Goal: Information Seeking & Learning: Stay updated

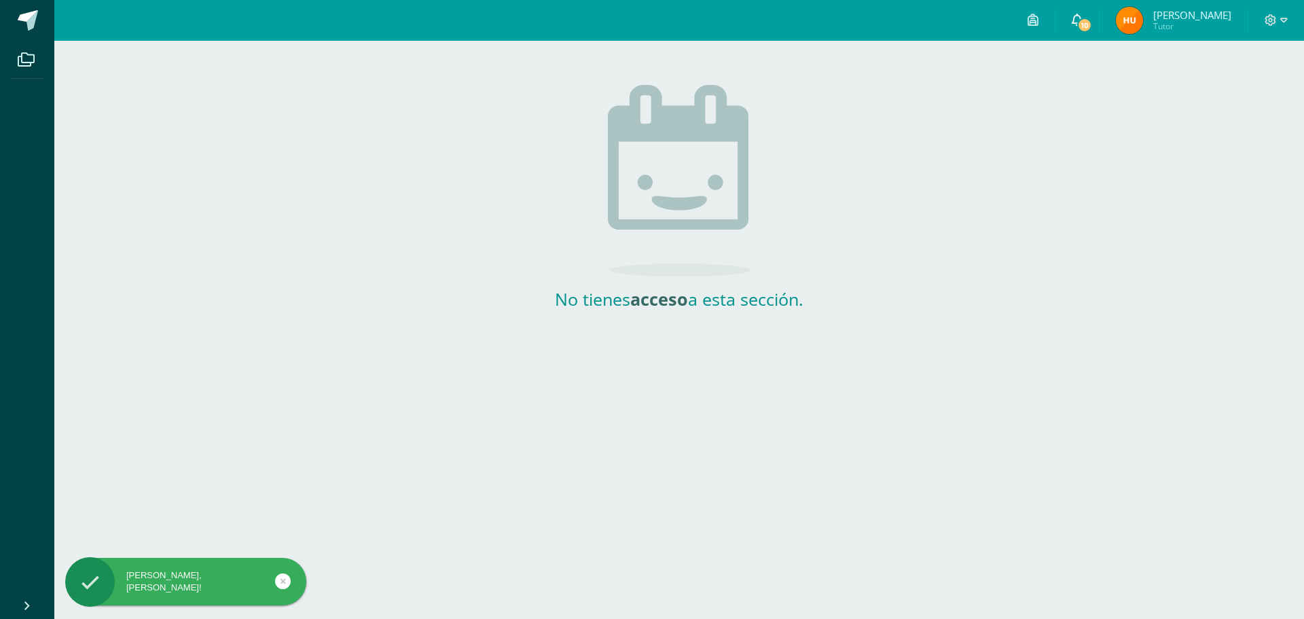
click at [1092, 24] on span "10" at bounding box center [1084, 25] width 15 height 15
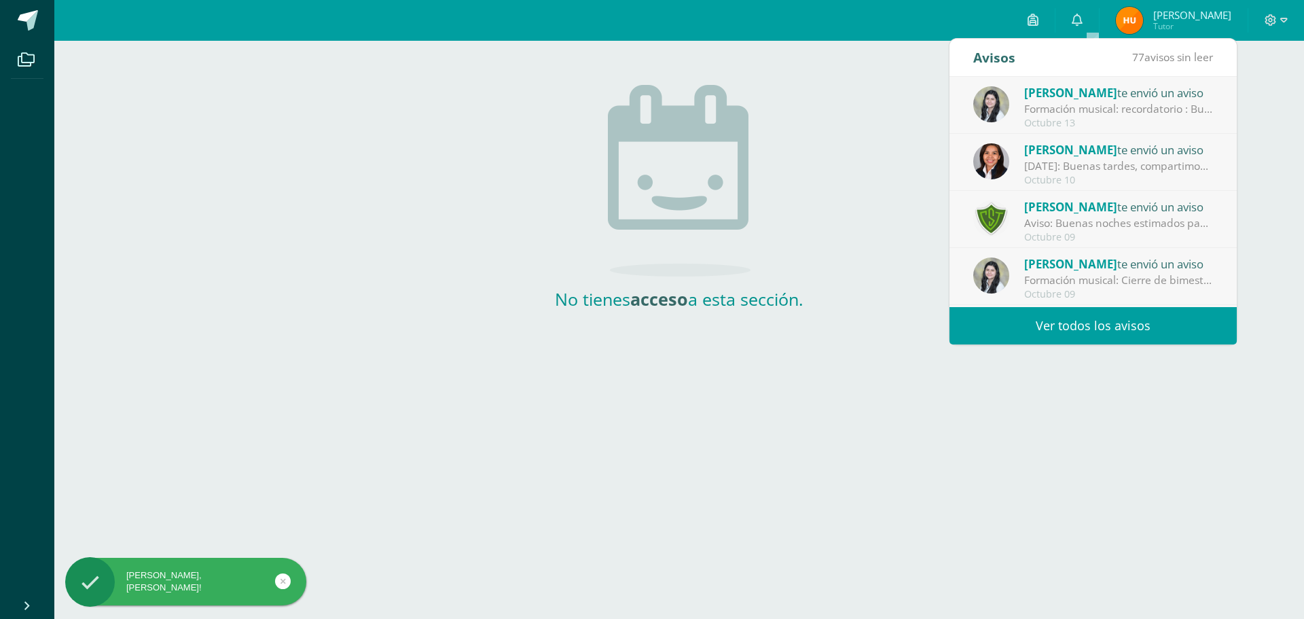
click at [1068, 101] on div "Formación musical: recordatorio : Buen día estimados padres de familia. Espero …" at bounding box center [1118, 109] width 189 height 16
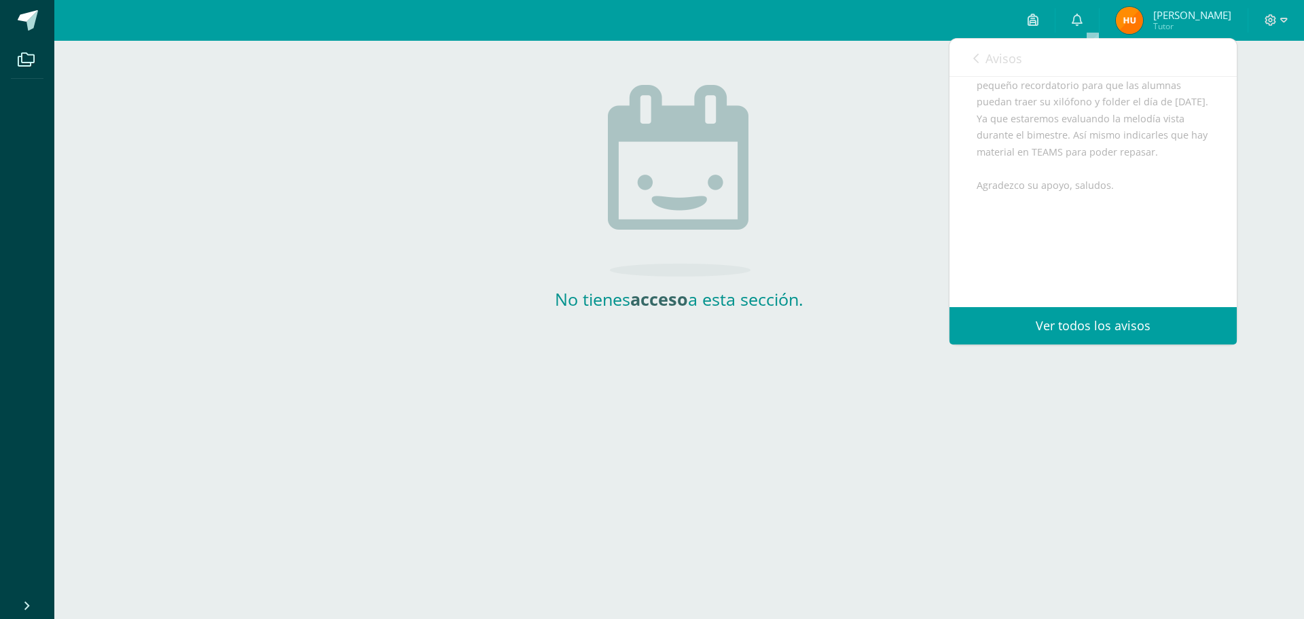
scroll to position [221, 0]
click at [971, 61] on div "Avisos 76 avisos sin leer Avisos" at bounding box center [1092, 58] width 287 height 38
click at [977, 64] on icon at bounding box center [975, 58] width 5 height 11
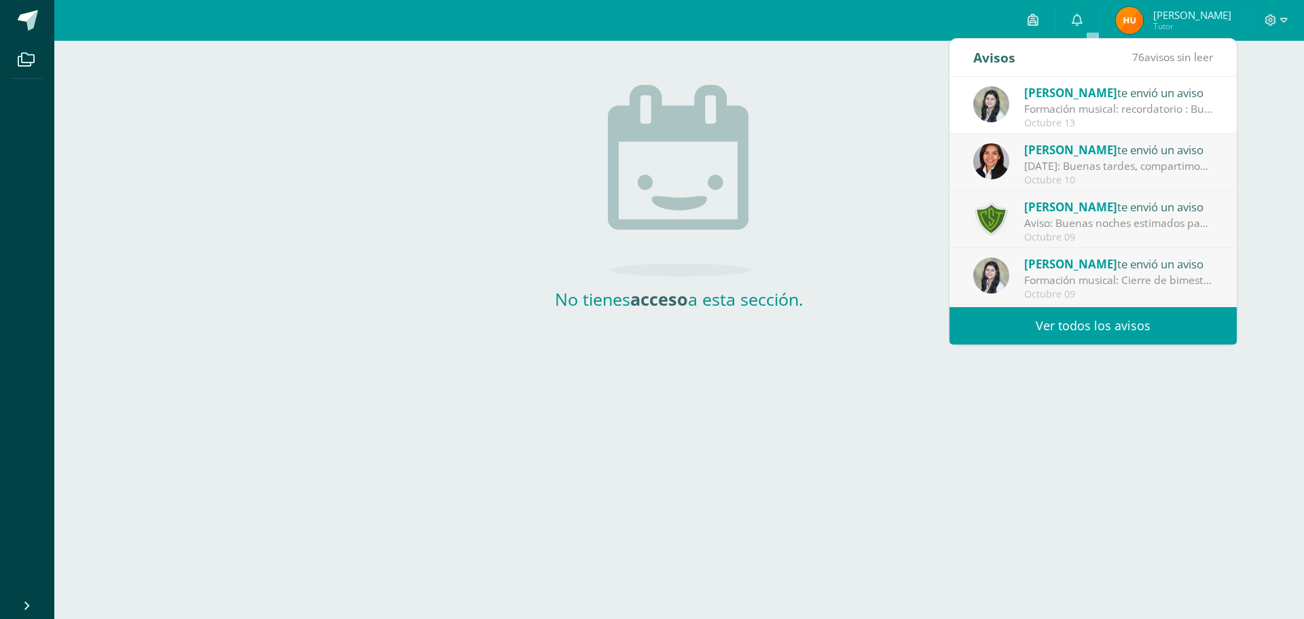
click at [1076, 163] on div "[DATE]: Buenas tardes, compartimos información importante del [DATE]. Atentamen…" at bounding box center [1118, 166] width 189 height 16
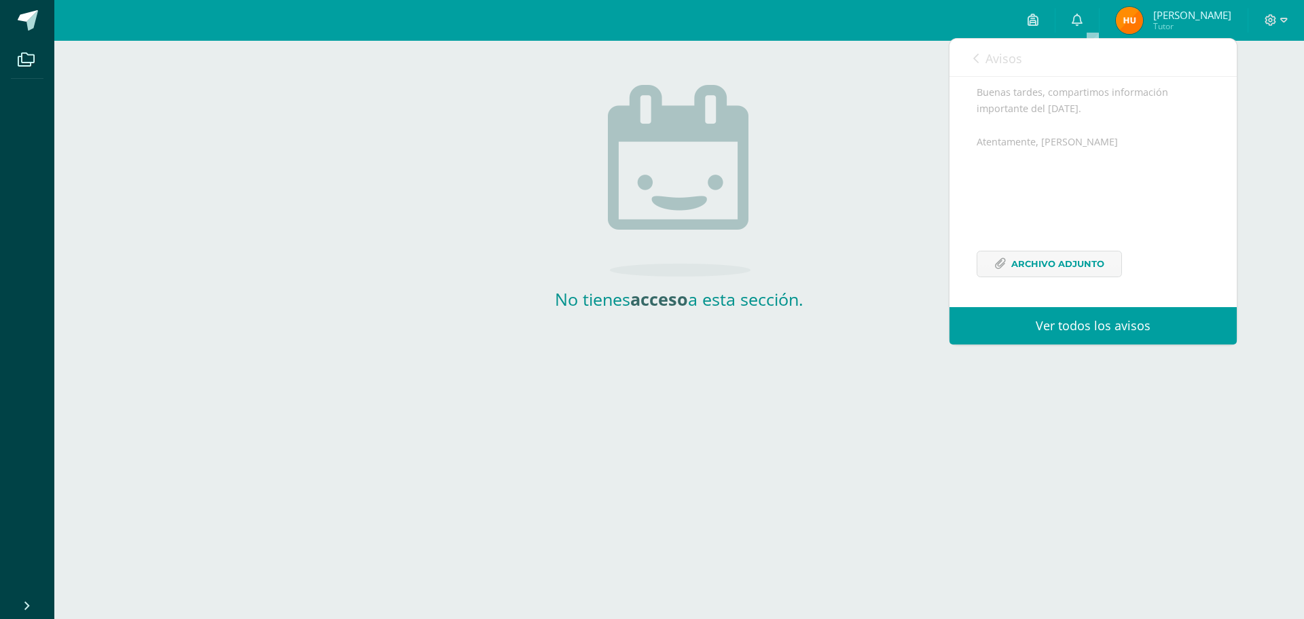
scroll to position [149, 0]
click at [1059, 262] on span "Archivo Adjunto" at bounding box center [1057, 263] width 93 height 25
click at [980, 58] on link "Avisos" at bounding box center [997, 58] width 49 height 39
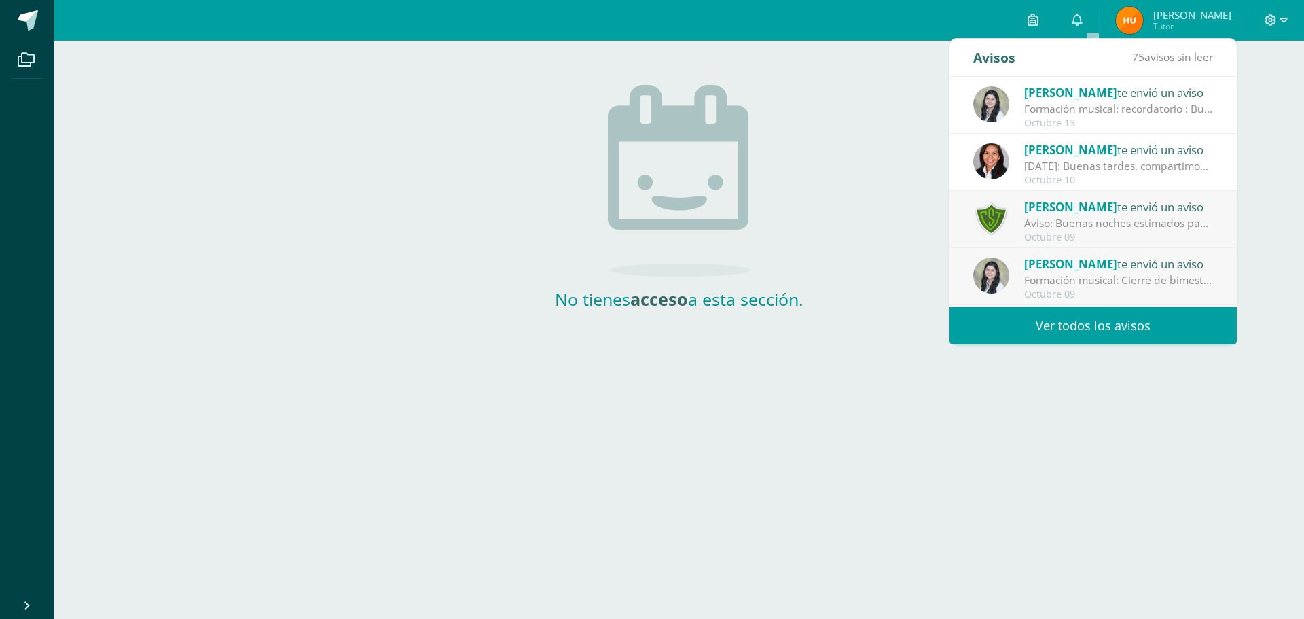
click at [1076, 211] on span "[PERSON_NAME]" at bounding box center [1070, 207] width 93 height 16
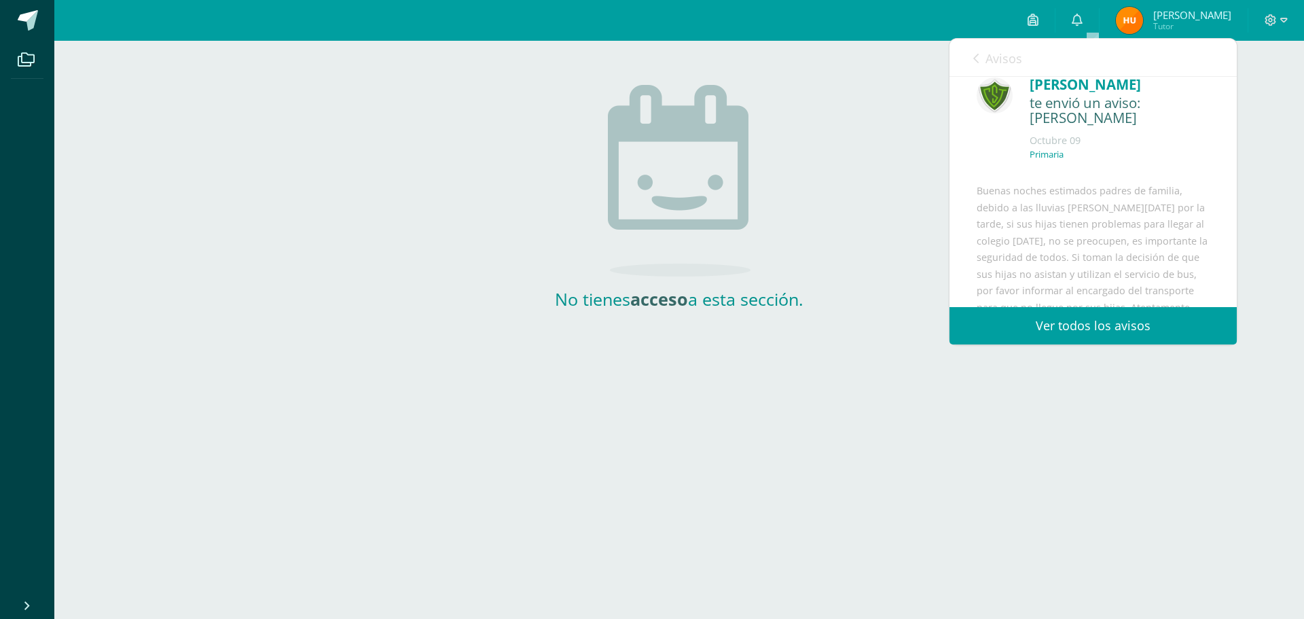
scroll to position [0, 0]
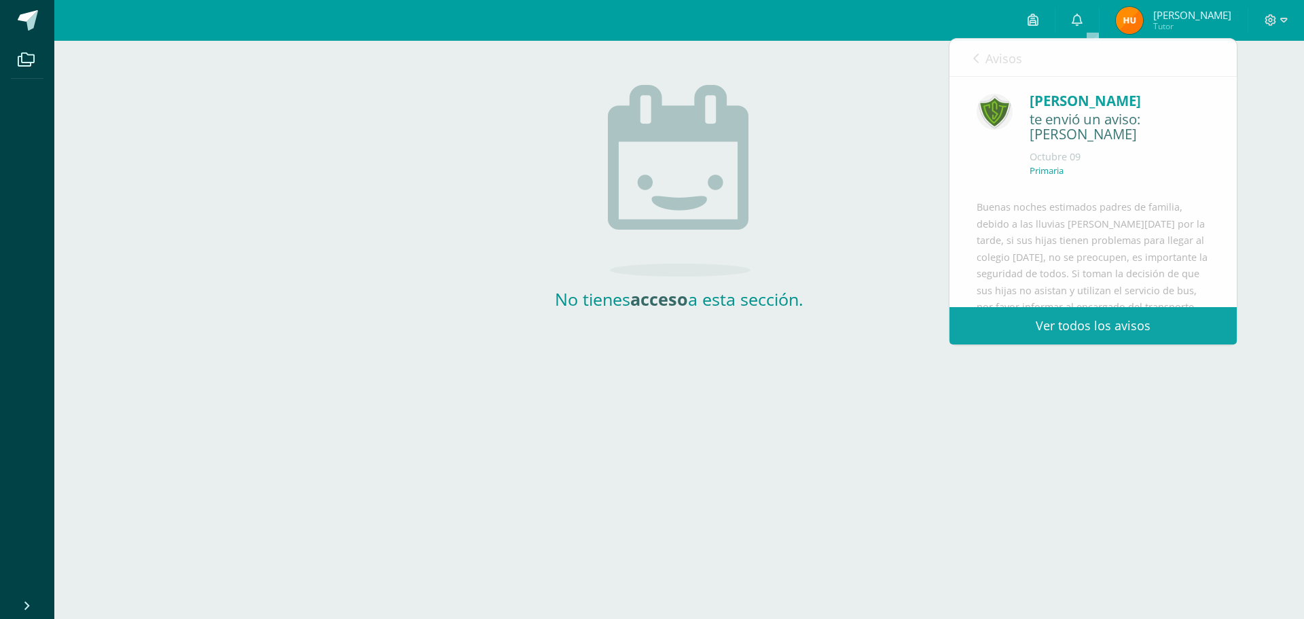
click at [1140, 14] on img at bounding box center [1129, 20] width 27 height 27
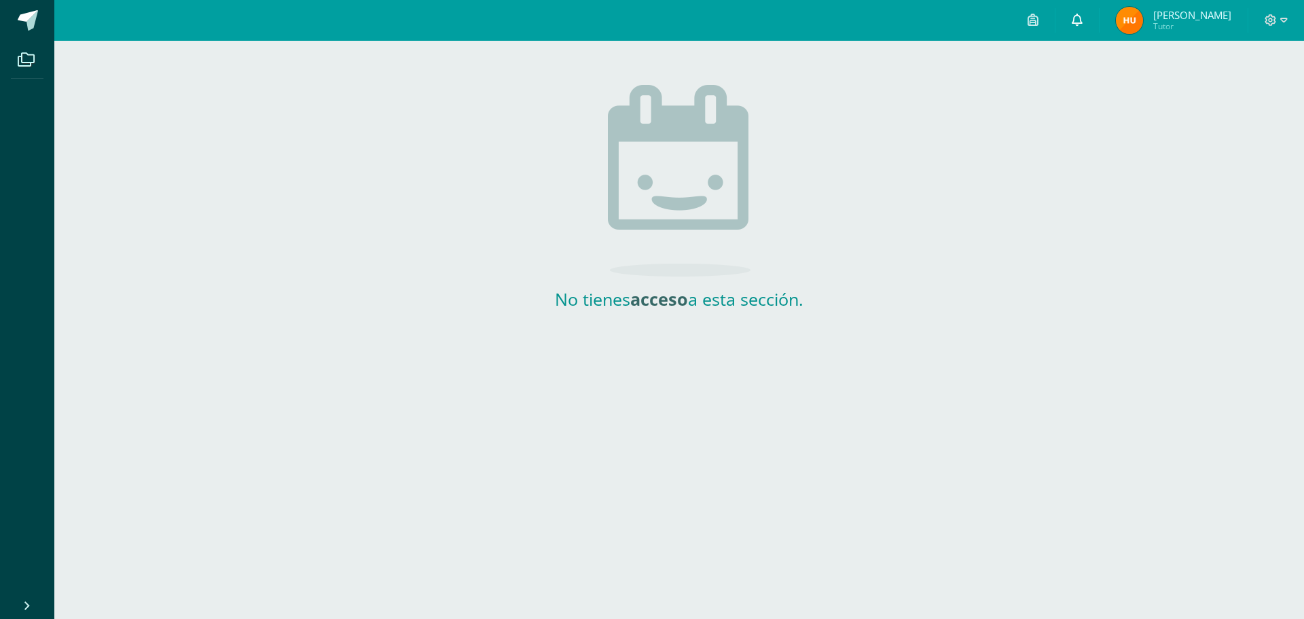
click at [1083, 20] on icon at bounding box center [1077, 20] width 11 height 12
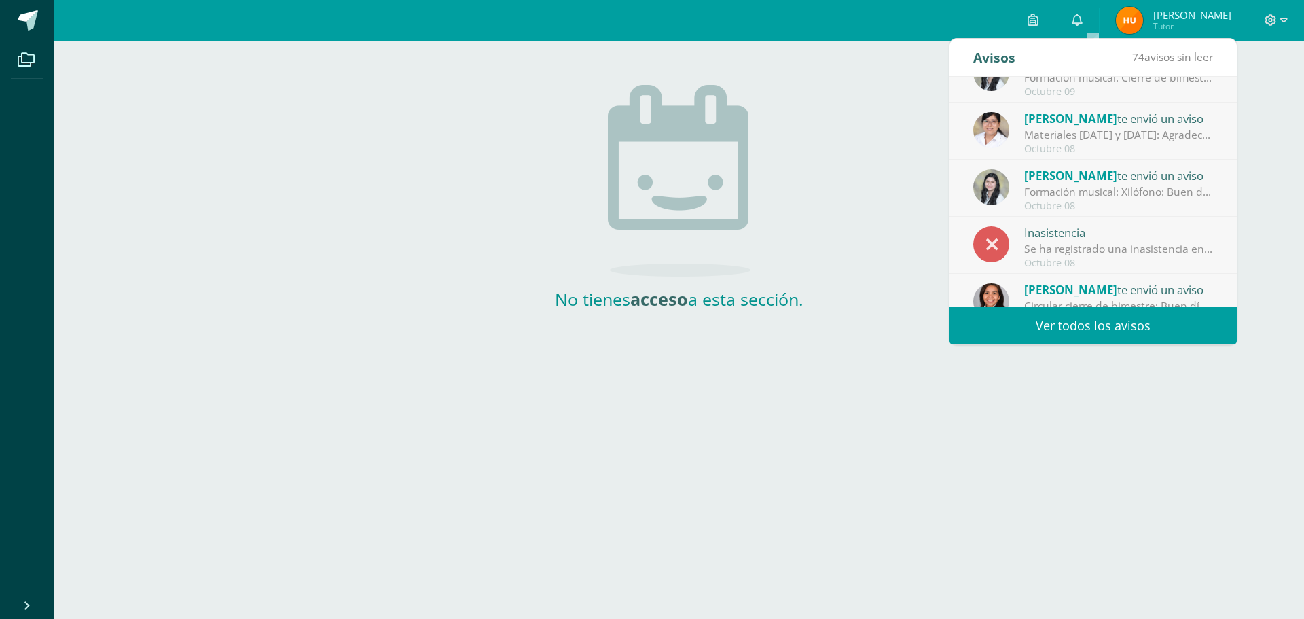
scroll to position [226, 0]
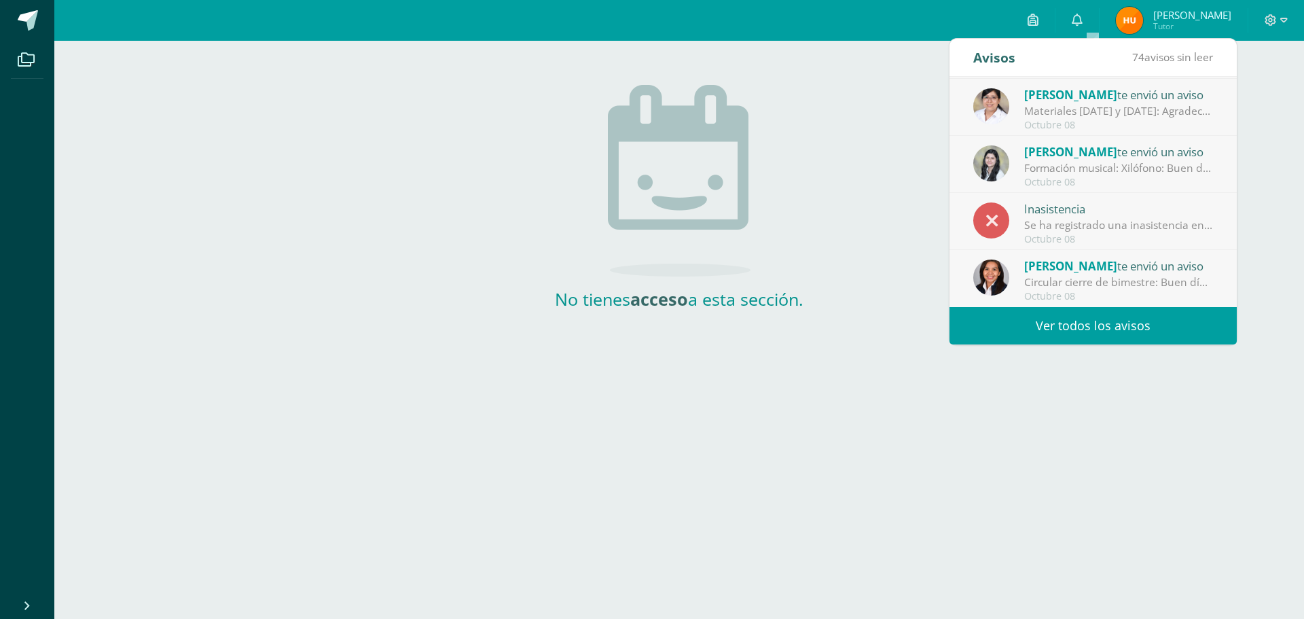
click at [1142, 231] on div "Se ha registrado una inasistencia en Medio Social y Natural Segundo Primaria 'A…" at bounding box center [1118, 225] width 189 height 16
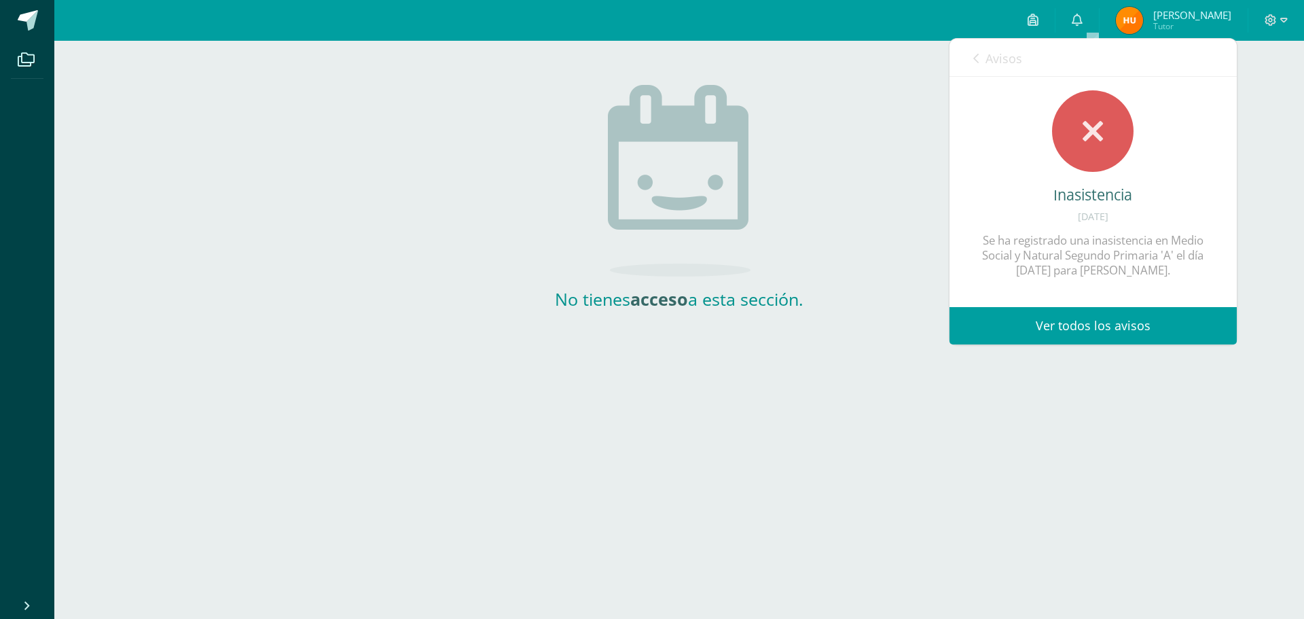
click at [1090, 321] on link "Ver todos los avisos" at bounding box center [1092, 325] width 287 height 37
